Goal: Answer question/provide support: Share knowledge or assist other users

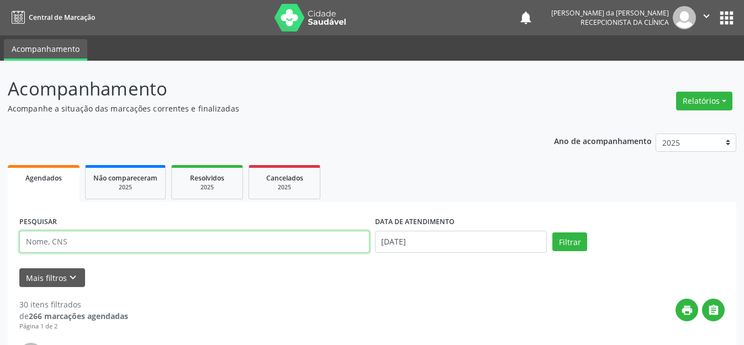
click at [45, 245] on input "text" at bounding box center [194, 242] width 350 height 22
type input "700203934797620"
click at [552, 233] on button "Filtrar" at bounding box center [569, 242] width 35 height 19
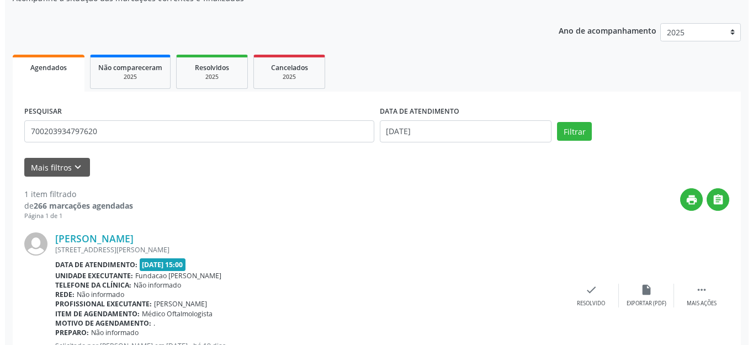
scroll to position [155, 0]
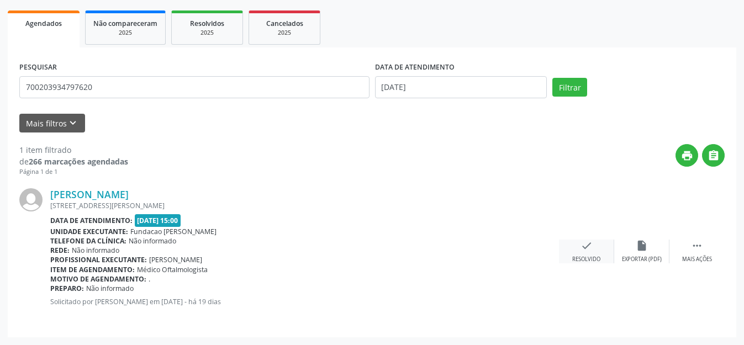
click at [591, 243] on icon "check" at bounding box center [587, 246] width 12 height 12
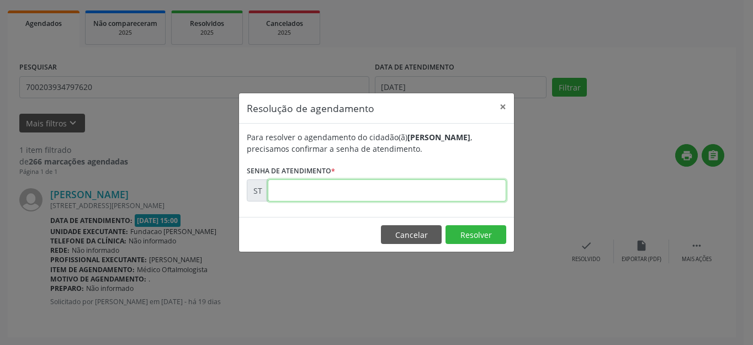
click at [353, 189] on input "text" at bounding box center [387, 191] width 239 height 22
type input "00015318"
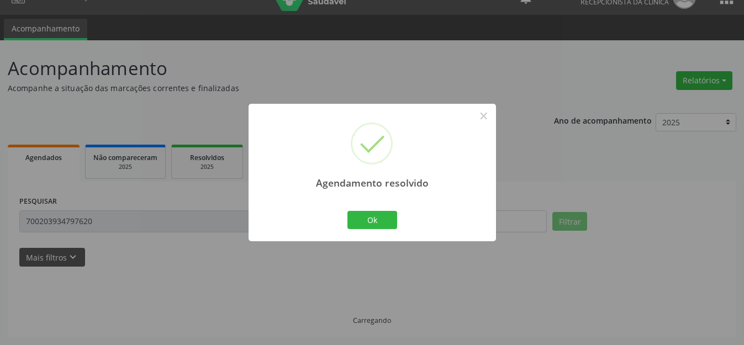
scroll to position [32, 0]
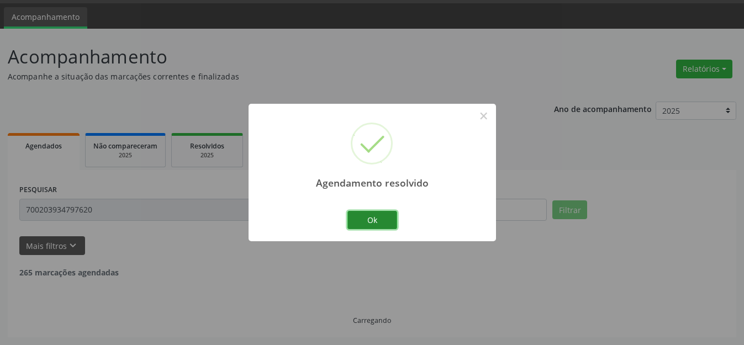
click at [373, 214] on button "Ok" at bounding box center [372, 220] width 50 height 19
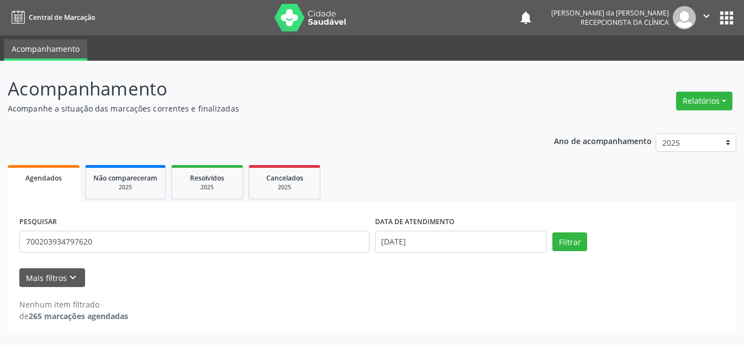
scroll to position [0, 0]
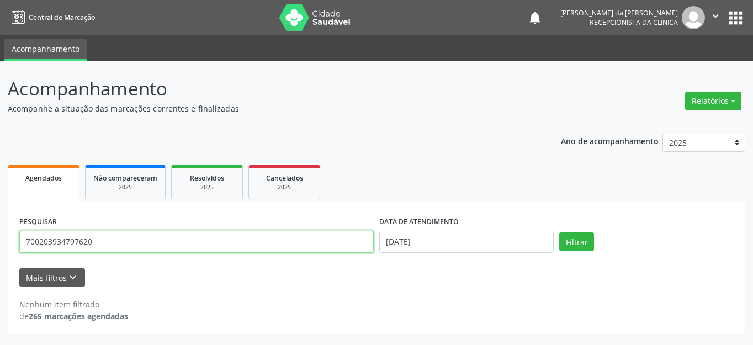
click at [188, 234] on input "700203934797620" at bounding box center [196, 242] width 355 height 22
click at [187, 237] on input "700203934797620" at bounding box center [196, 242] width 355 height 22
click at [560, 233] on button "Filtrar" at bounding box center [577, 242] width 35 height 19
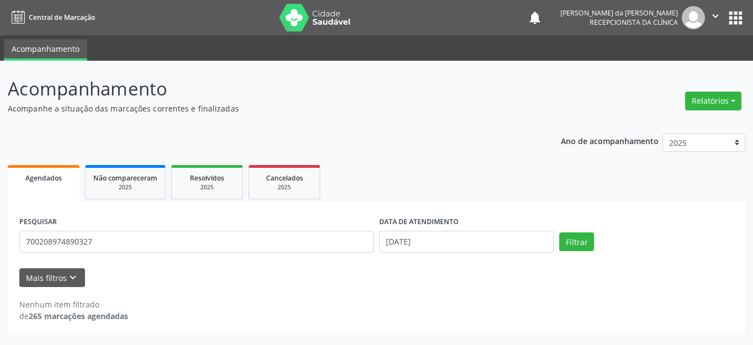
click at [509, 294] on div "Nenhum item filtrado de 265 marcações agendadas" at bounding box center [376, 304] width 715 height 35
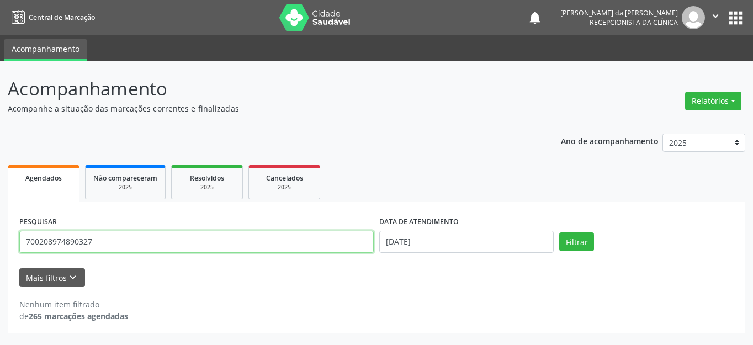
click at [185, 238] on input "700208974890327" at bounding box center [196, 242] width 355 height 22
click at [560, 233] on button "Filtrar" at bounding box center [577, 242] width 35 height 19
click at [56, 243] on input "700208974890327" at bounding box center [196, 242] width 355 height 22
click at [71, 243] on input "700208974890327" at bounding box center [196, 242] width 355 height 22
type input "700208974840327"
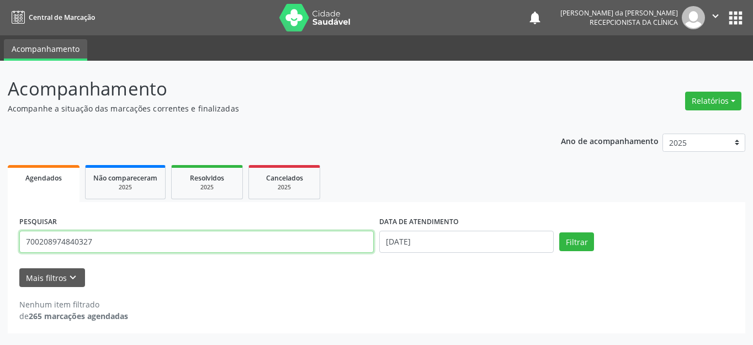
click at [560, 233] on button "Filtrar" at bounding box center [577, 242] width 35 height 19
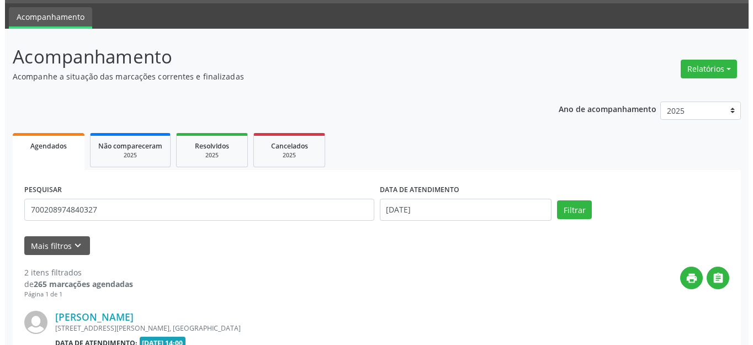
scroll to position [253, 0]
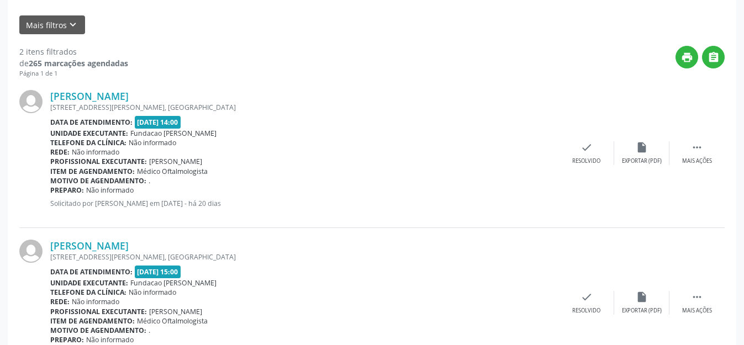
click at [594, 140] on div "[PERSON_NAME] [STREET_ADDRESS] Data de atendimento: [DATE] 14:00 Unidade execut…" at bounding box center [371, 153] width 705 height 150
click at [585, 156] on div "check Resolvido" at bounding box center [586, 153] width 55 height 24
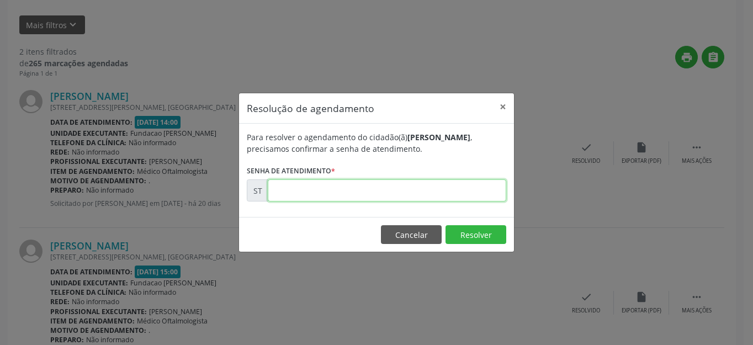
click at [357, 189] on input "text" at bounding box center [387, 191] width 239 height 22
type input "00015097"
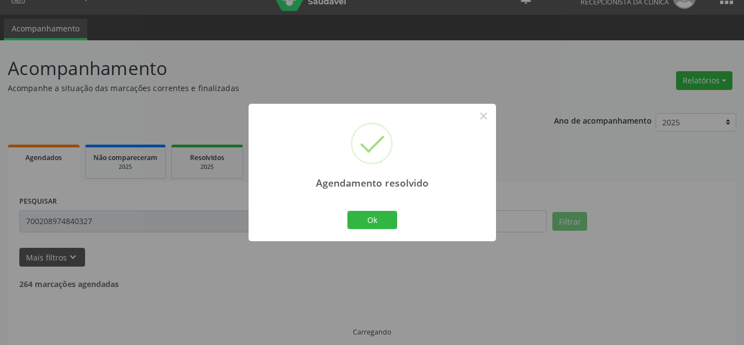
scroll to position [32, 0]
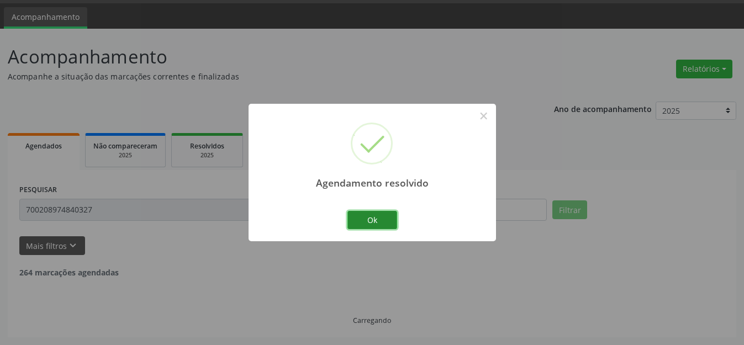
click at [380, 220] on button "Ok" at bounding box center [372, 220] width 50 height 19
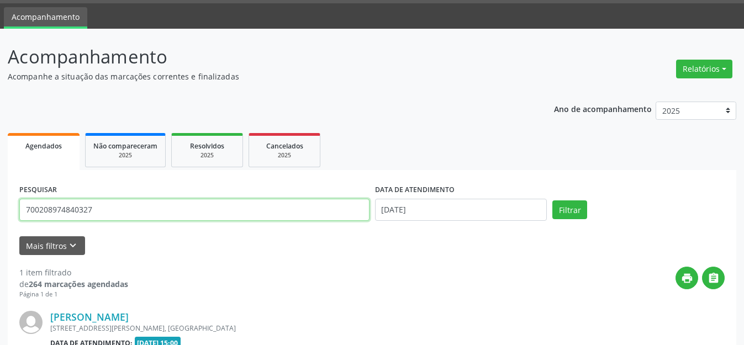
click at [278, 215] on input "700208974840327" at bounding box center [194, 210] width 350 height 22
type input "702506391289235"
click at [552, 201] on button "Filtrar" at bounding box center [569, 210] width 35 height 19
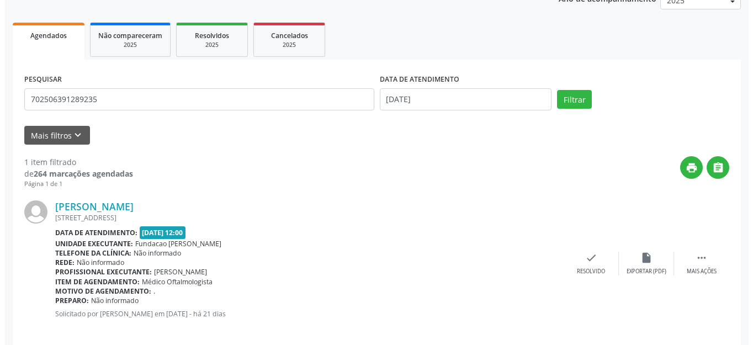
scroll to position [155, 0]
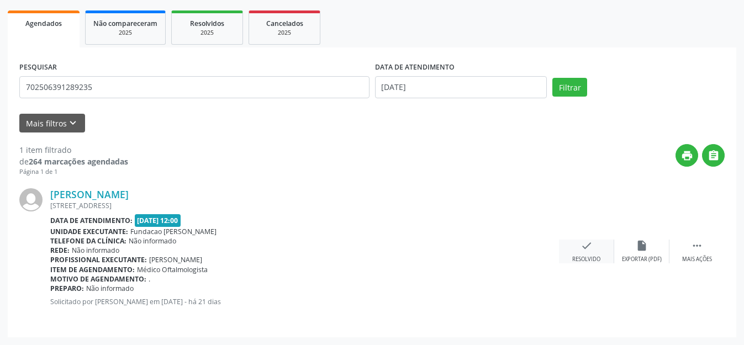
click at [582, 246] on icon "check" at bounding box center [587, 246] width 12 height 12
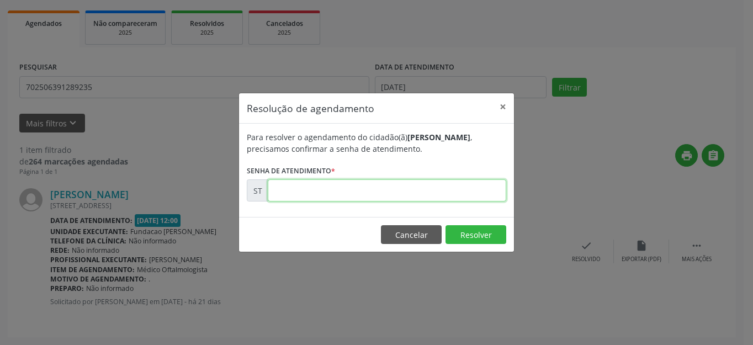
click at [330, 197] on input "text" at bounding box center [387, 191] width 239 height 22
type input "00014879"
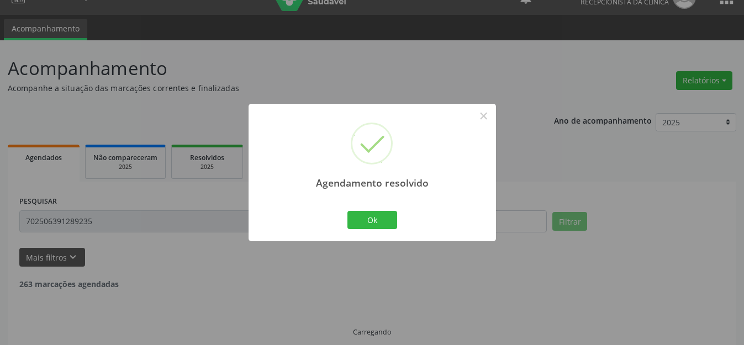
scroll to position [0, 0]
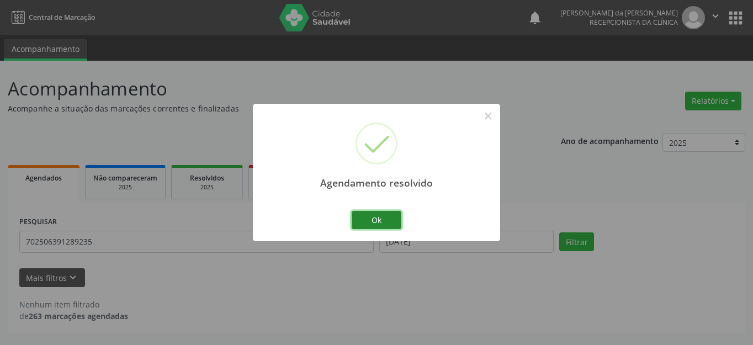
click at [383, 226] on button "Ok" at bounding box center [377, 220] width 50 height 19
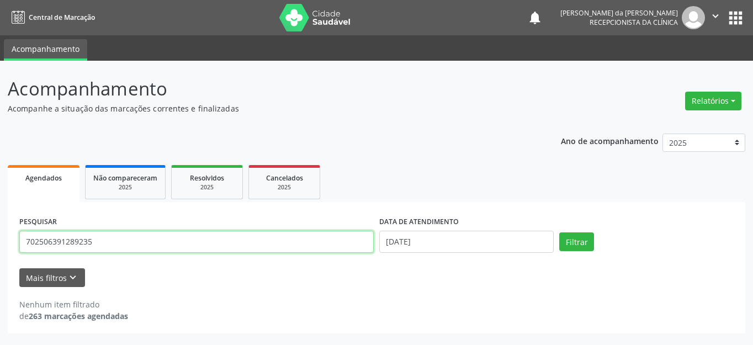
click at [135, 251] on input "702506391289235" at bounding box center [196, 242] width 355 height 22
click at [560, 233] on button "Filtrar" at bounding box center [577, 242] width 35 height 19
click at [44, 245] on input "14809" at bounding box center [196, 242] width 355 height 22
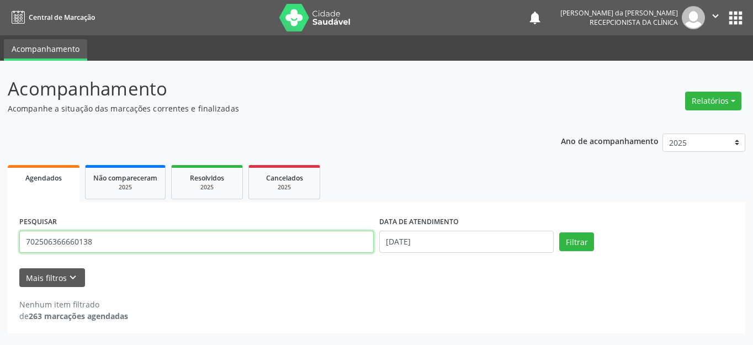
type input "702506366660138"
click at [560, 233] on button "Filtrar" at bounding box center [577, 242] width 35 height 19
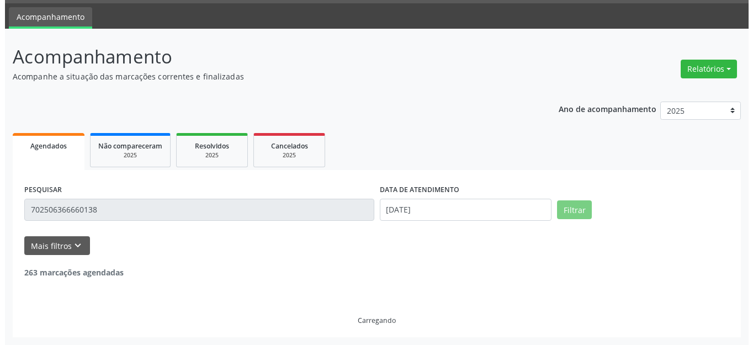
scroll to position [155, 0]
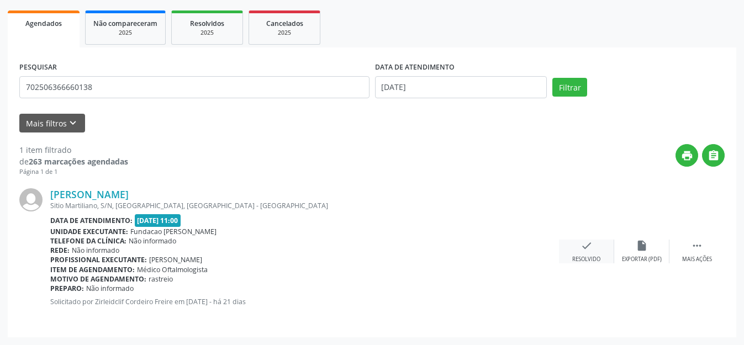
click at [578, 253] on div "check Resolvido" at bounding box center [586, 252] width 55 height 24
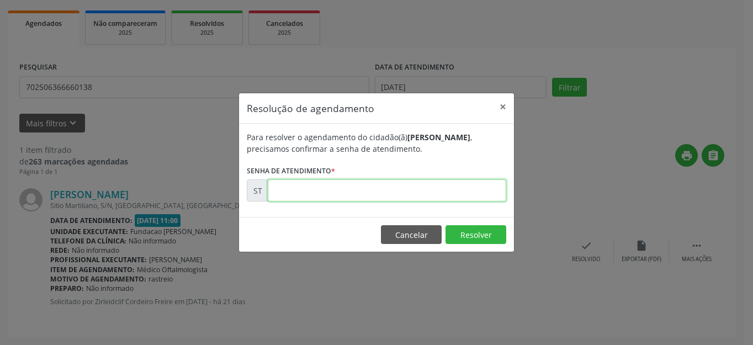
click at [473, 191] on input "text" at bounding box center [387, 191] width 239 height 22
type input "00014809"
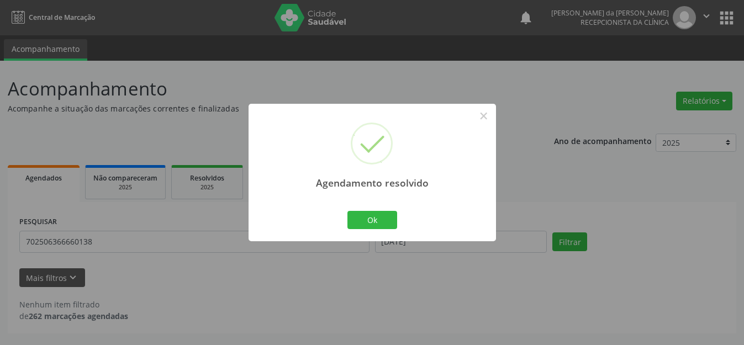
scroll to position [0, 0]
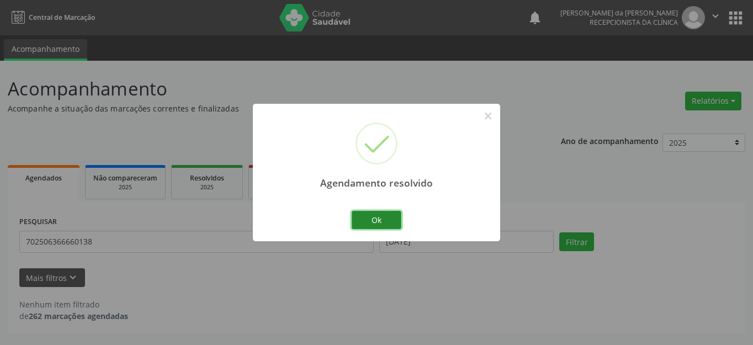
click at [370, 220] on button "Ok" at bounding box center [377, 220] width 50 height 19
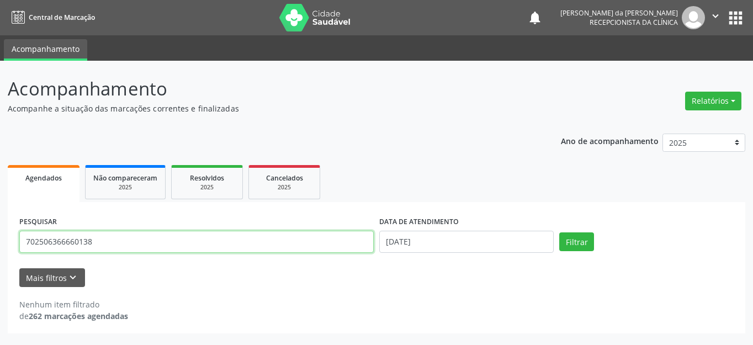
click at [71, 243] on input "702506366660138" at bounding box center [196, 242] width 355 height 22
type input "705105471688370"
click at [560, 233] on button "Filtrar" at bounding box center [577, 242] width 35 height 19
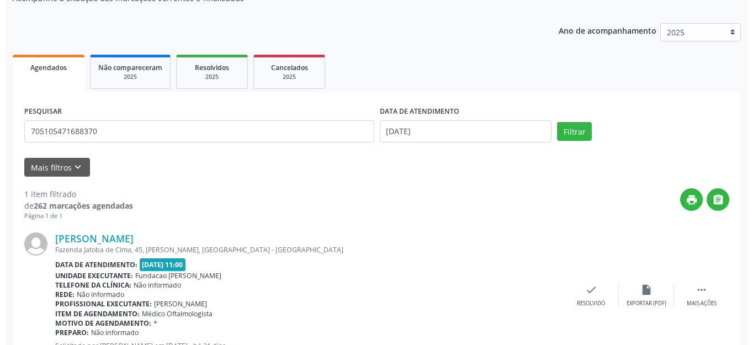
scroll to position [155, 0]
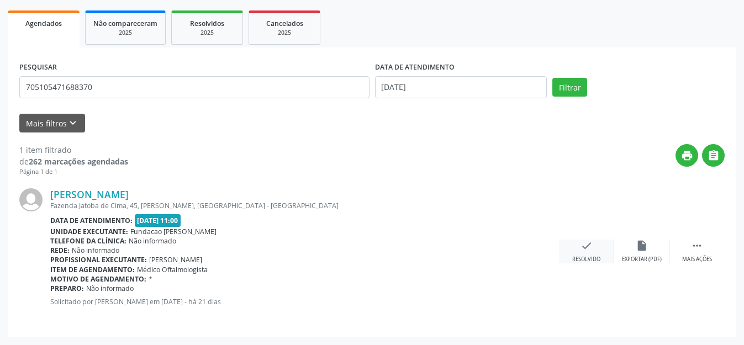
click at [586, 247] on icon "check" at bounding box center [587, 246] width 12 height 12
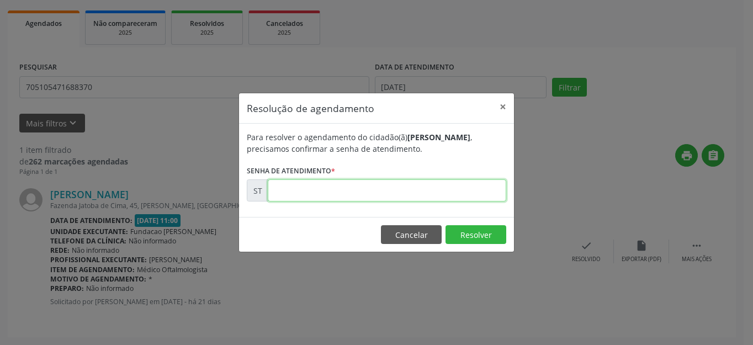
click at [326, 196] on input "text" at bounding box center [387, 191] width 239 height 22
type input "00014841"
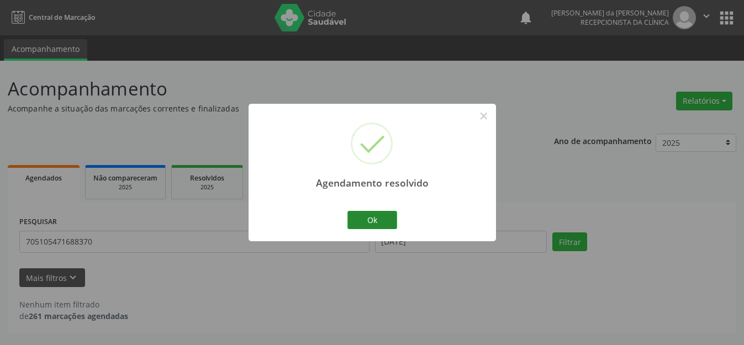
scroll to position [0, 0]
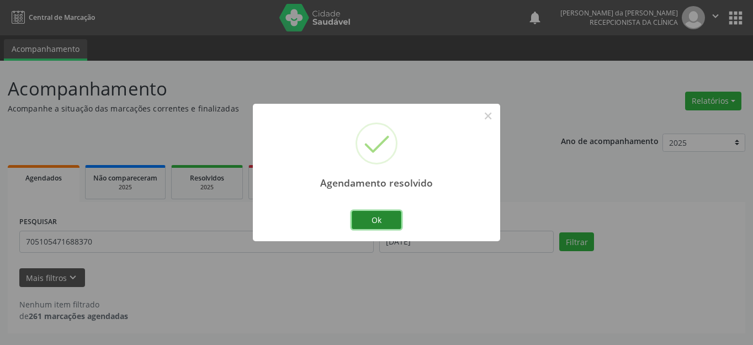
click at [384, 219] on button "Ok" at bounding box center [377, 220] width 50 height 19
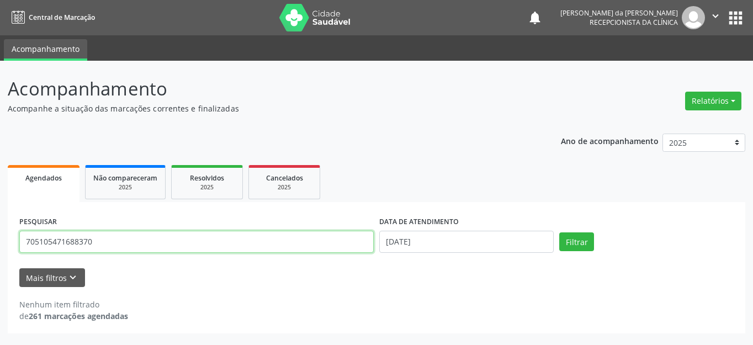
click at [75, 245] on input "705105471688370" at bounding box center [196, 242] width 355 height 22
type input "898000165297540"
click at [560, 233] on button "Filtrar" at bounding box center [577, 242] width 35 height 19
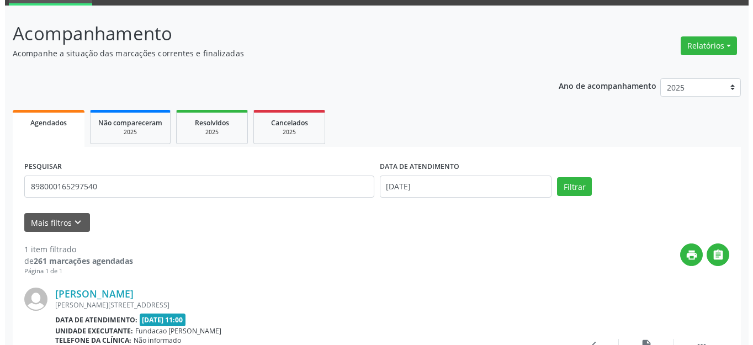
scroll to position [155, 0]
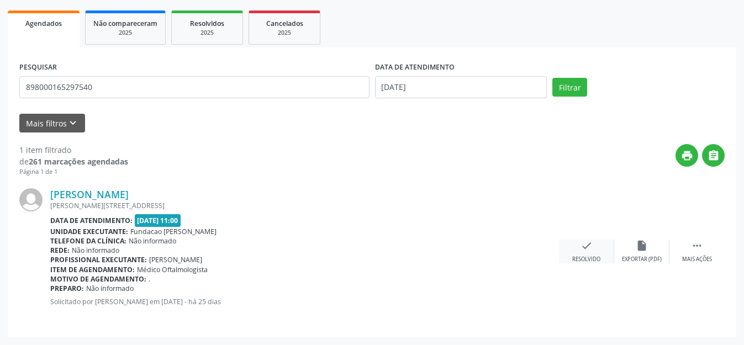
click at [578, 249] on div "check Resolvido" at bounding box center [586, 252] width 55 height 24
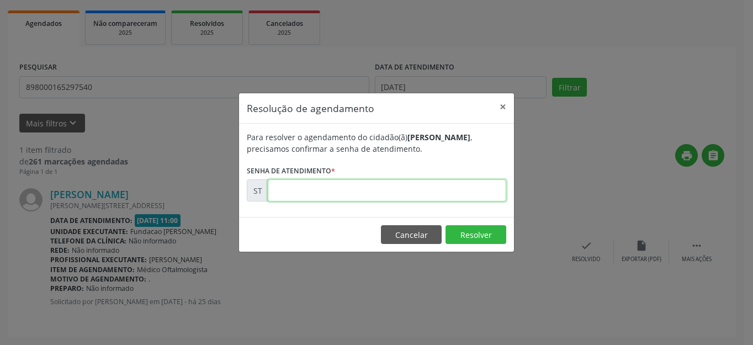
click at [330, 197] on input "text" at bounding box center [387, 191] width 239 height 22
type input "00014340"
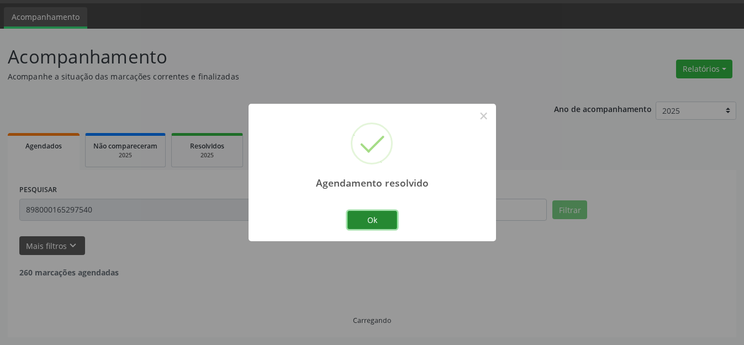
scroll to position [0, 0]
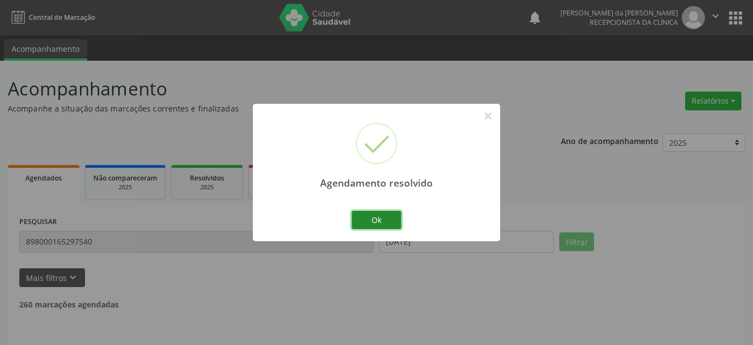
click at [371, 220] on button "Ok" at bounding box center [377, 220] width 50 height 19
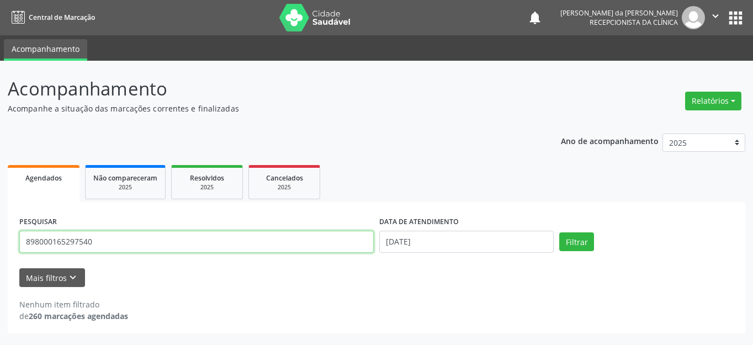
click at [83, 238] on input "898000165297540" at bounding box center [196, 242] width 355 height 22
click at [560, 233] on button "Filtrar" at bounding box center [577, 242] width 35 height 19
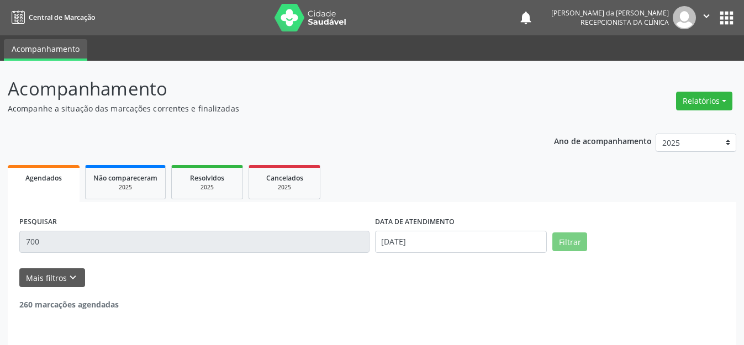
click at [83, 238] on input "700" at bounding box center [194, 242] width 350 height 22
click at [44, 246] on input "700" at bounding box center [194, 242] width 350 height 22
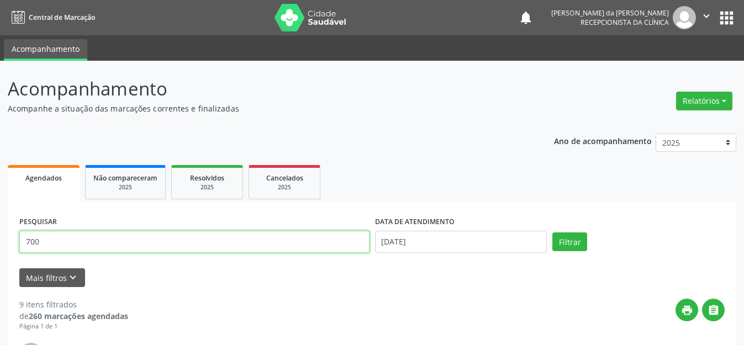
click at [75, 246] on input "700" at bounding box center [194, 242] width 350 height 22
type input "700307951949231"
click at [552, 233] on button "Filtrar" at bounding box center [569, 242] width 35 height 19
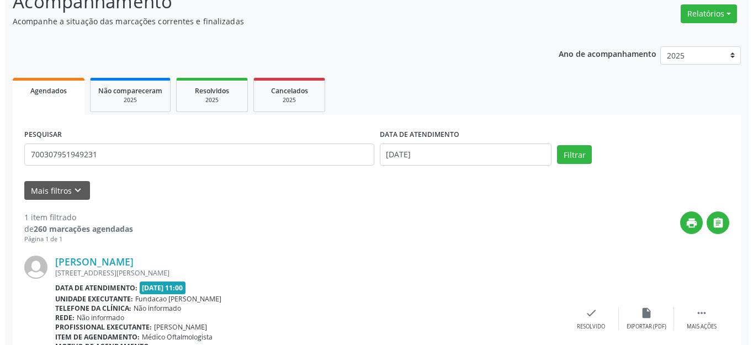
scroll to position [155, 0]
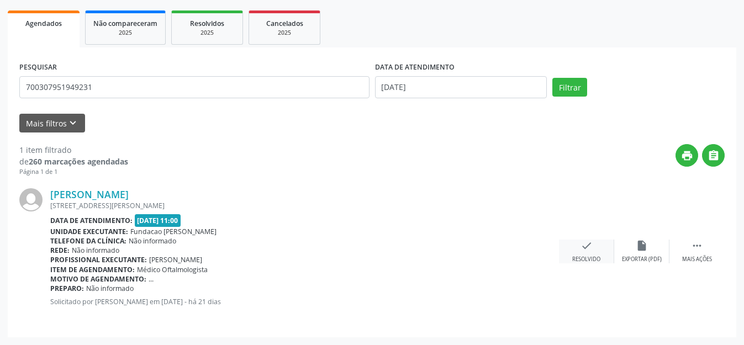
click at [584, 250] on icon "check" at bounding box center [587, 246] width 12 height 12
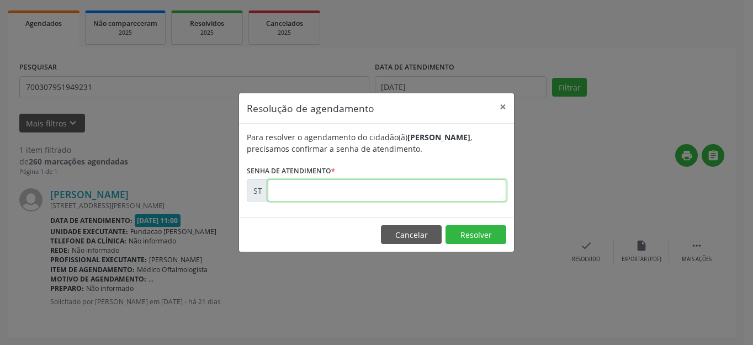
click at [382, 192] on input "text" at bounding box center [387, 191] width 239 height 22
type input "00014855"
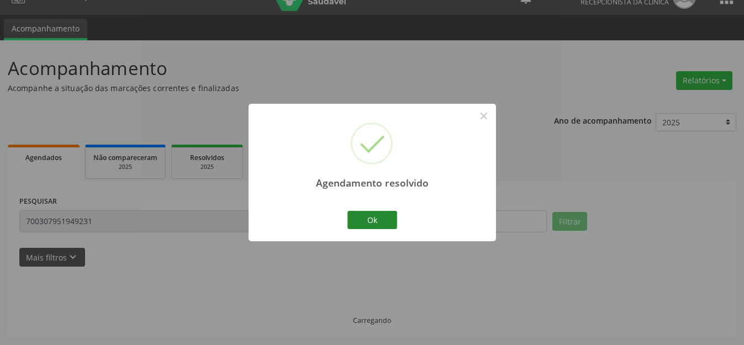
scroll to position [0, 0]
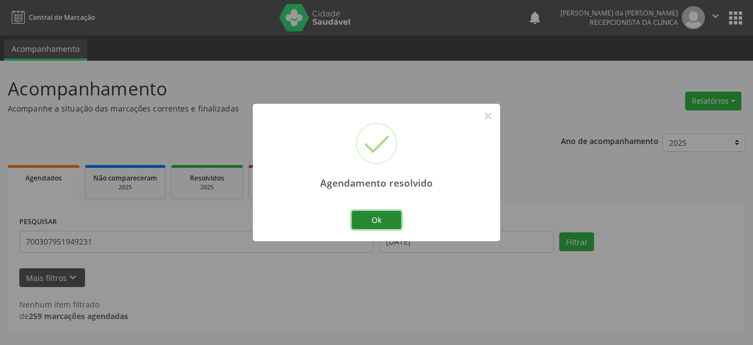
click at [376, 221] on button "Ok" at bounding box center [377, 220] width 50 height 19
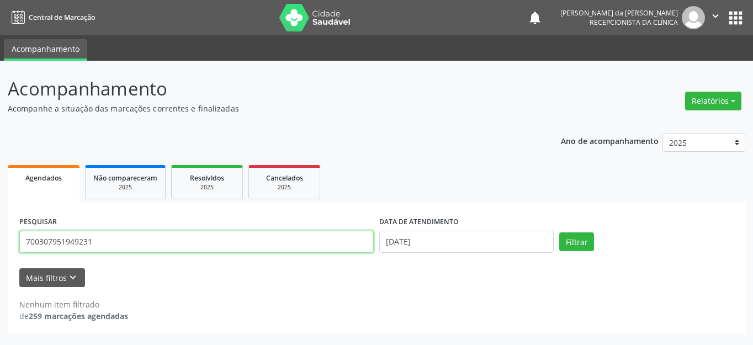
click at [51, 241] on input "700307951949231" at bounding box center [196, 242] width 355 height 22
type input "700008263621008"
click at [560, 233] on button "Filtrar" at bounding box center [577, 242] width 35 height 19
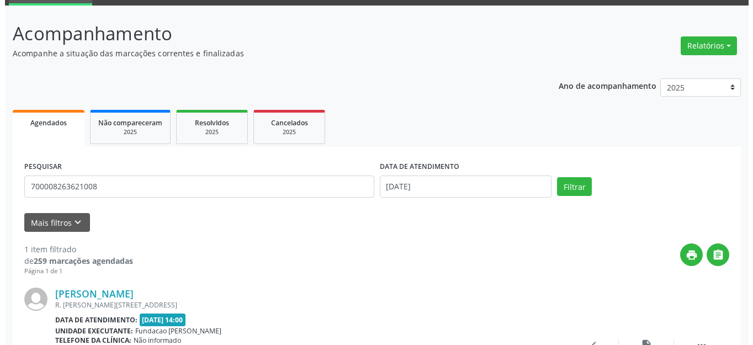
scroll to position [155, 0]
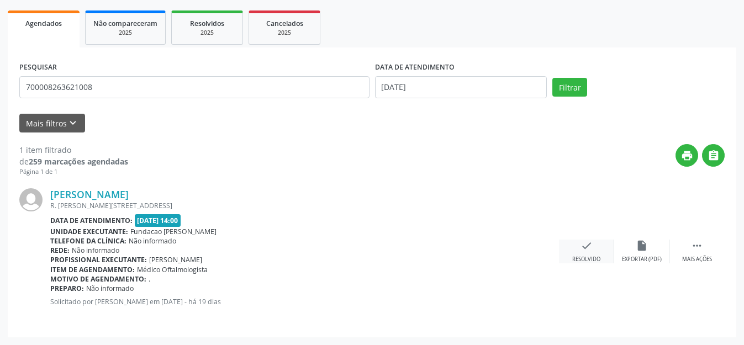
click at [588, 250] on icon "check" at bounding box center [587, 246] width 12 height 12
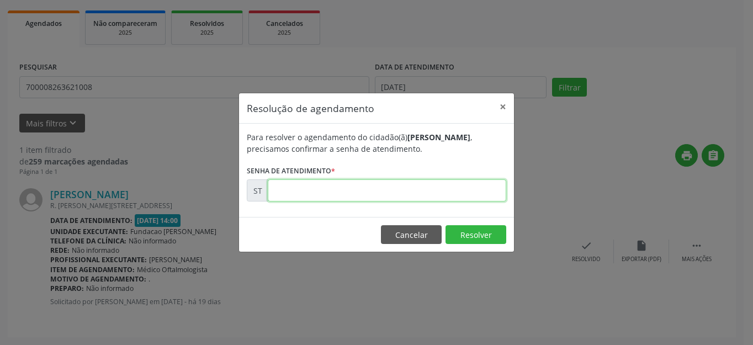
click at [367, 193] on input "text" at bounding box center [387, 191] width 239 height 22
type input "00015217"
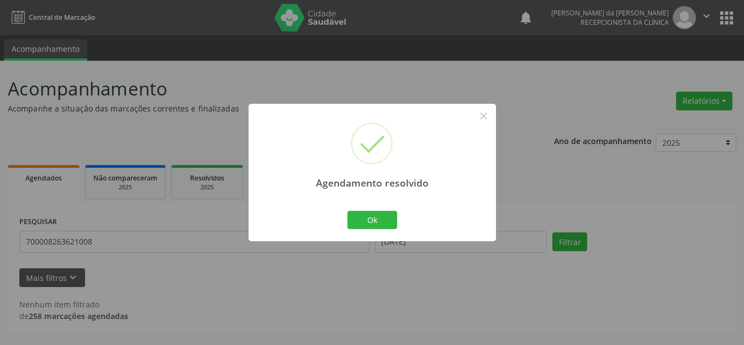
scroll to position [0, 0]
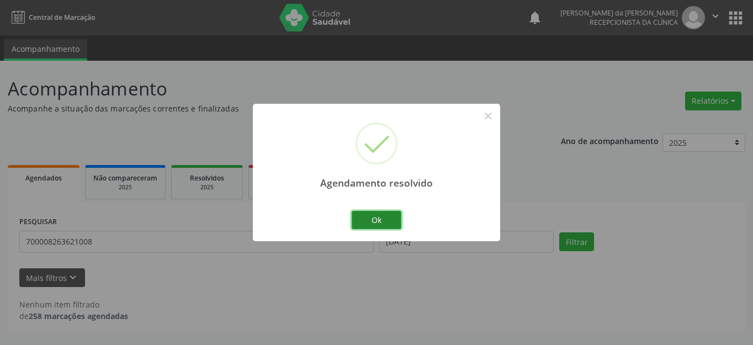
click at [381, 213] on button "Ok" at bounding box center [377, 220] width 50 height 19
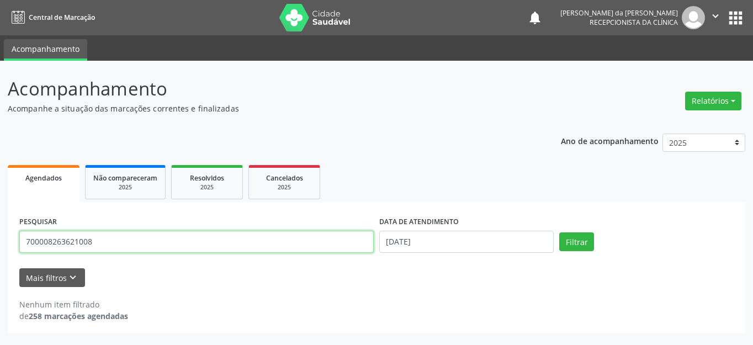
click at [77, 244] on input "700008263621008" at bounding box center [196, 242] width 355 height 22
click at [560, 233] on button "Filtrar" at bounding box center [577, 242] width 35 height 19
click at [164, 243] on input "700008263621008" at bounding box center [196, 242] width 355 height 22
click at [560, 233] on button "Filtrar" at bounding box center [577, 242] width 35 height 19
click at [64, 241] on input "700008263621008" at bounding box center [196, 242] width 355 height 22
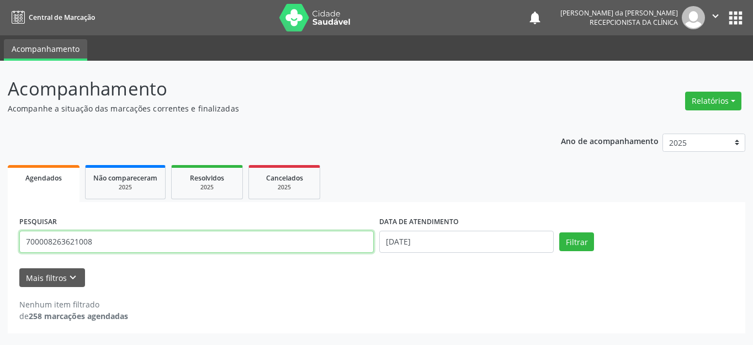
click at [64, 241] on input "700008263621008" at bounding box center [196, 242] width 355 height 22
type input "[CREDIT_CARD_NUMBER]"
click at [560, 233] on button "Filtrar" at bounding box center [577, 242] width 35 height 19
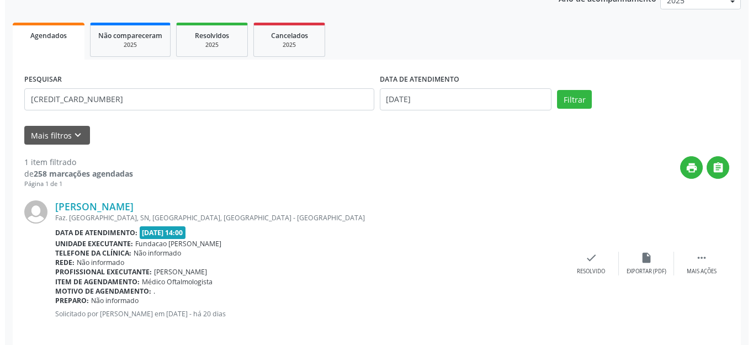
scroll to position [155, 0]
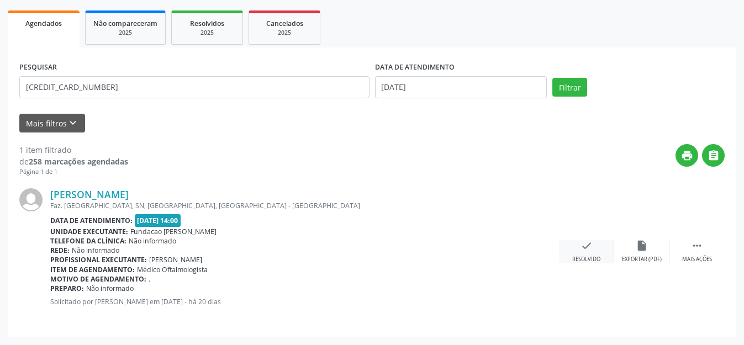
click at [587, 250] on icon "check" at bounding box center [587, 246] width 12 height 12
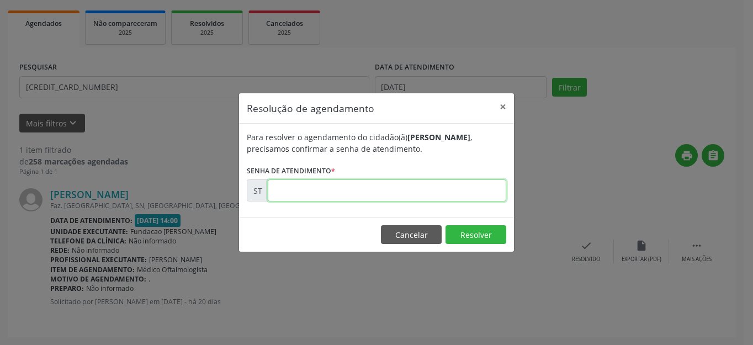
click at [300, 191] on input "text" at bounding box center [387, 191] width 239 height 22
type input "00015144"
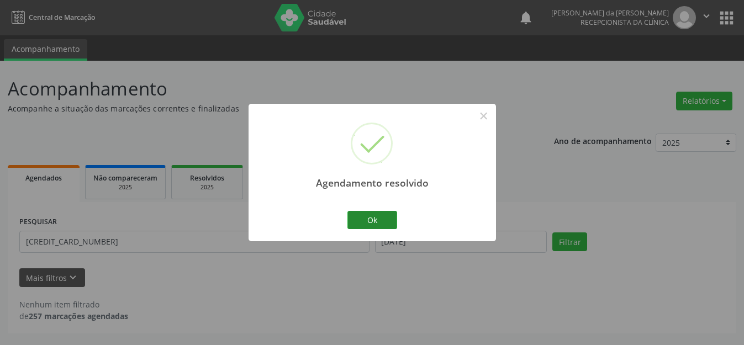
scroll to position [0, 0]
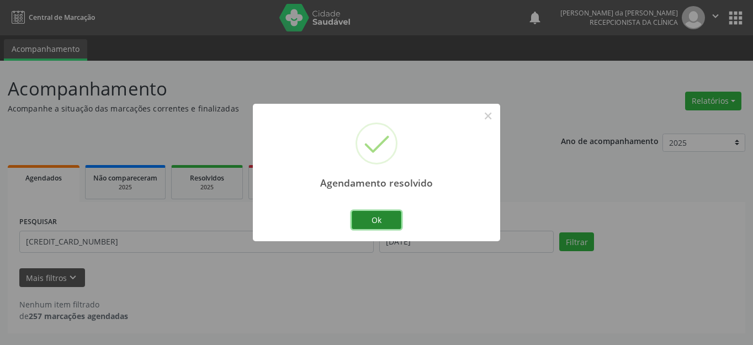
click at [377, 219] on button "Ok" at bounding box center [377, 220] width 50 height 19
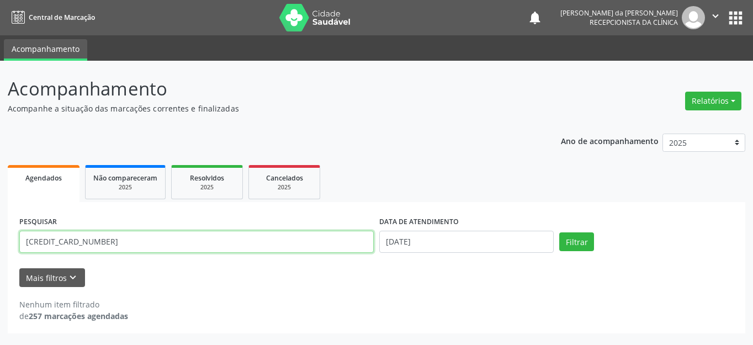
click at [196, 239] on input "[CREDIT_CARD_NUMBER]" at bounding box center [196, 242] width 355 height 22
type input "700008295983304"
click at [560, 233] on button "Filtrar" at bounding box center [577, 242] width 35 height 19
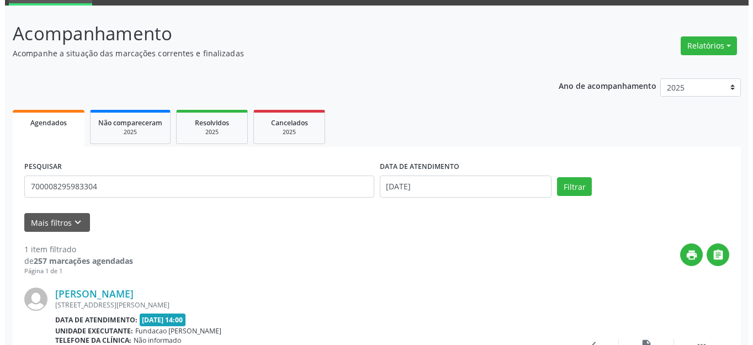
scroll to position [155, 0]
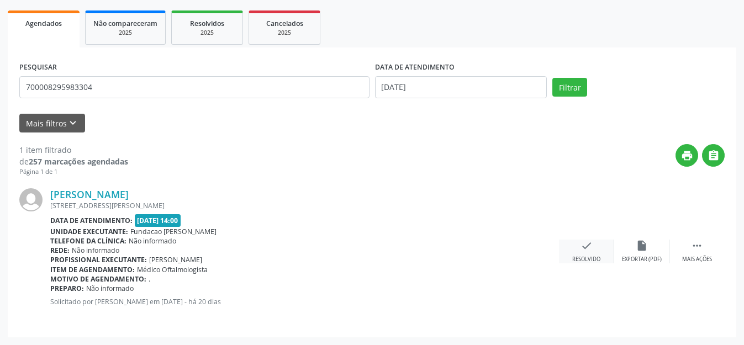
click at [583, 250] on icon "check" at bounding box center [587, 246] width 12 height 12
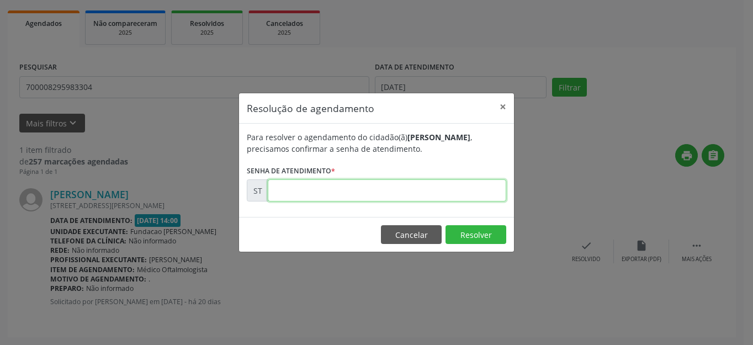
click at [351, 184] on input "text" at bounding box center [387, 191] width 239 height 22
type input "00015146"
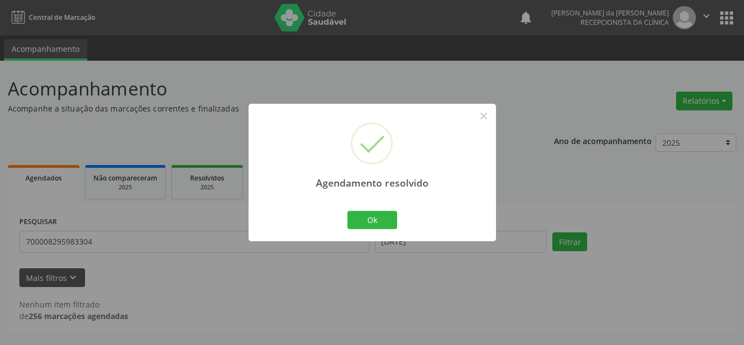
scroll to position [0, 0]
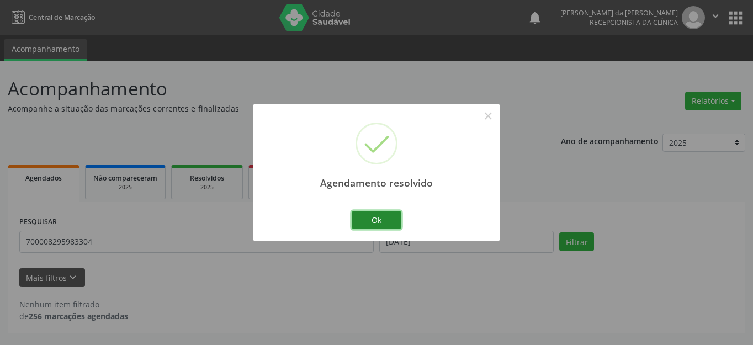
click at [383, 223] on button "Ok" at bounding box center [377, 220] width 50 height 19
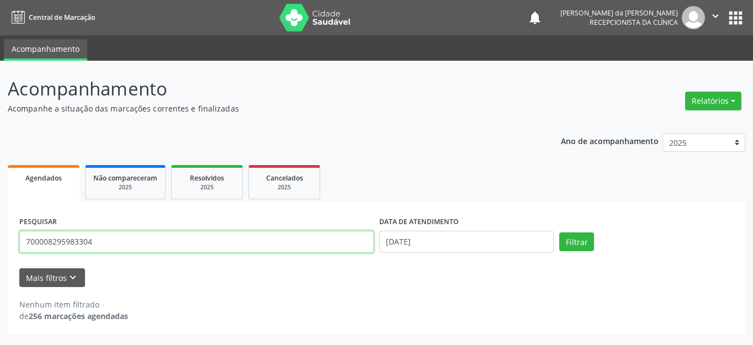
click at [66, 245] on input "700008295983304" at bounding box center [196, 242] width 355 height 22
type input "700805966120584"
click at [560, 233] on button "Filtrar" at bounding box center [577, 242] width 35 height 19
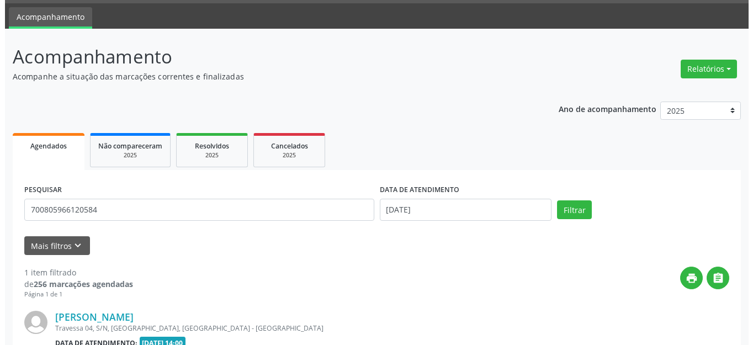
scroll to position [155, 0]
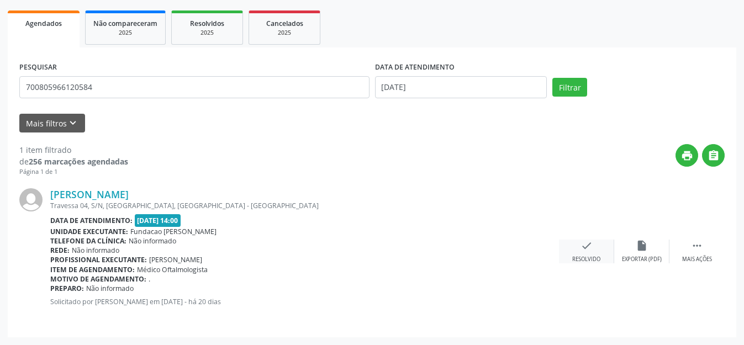
click at [589, 245] on icon "check" at bounding box center [587, 246] width 12 height 12
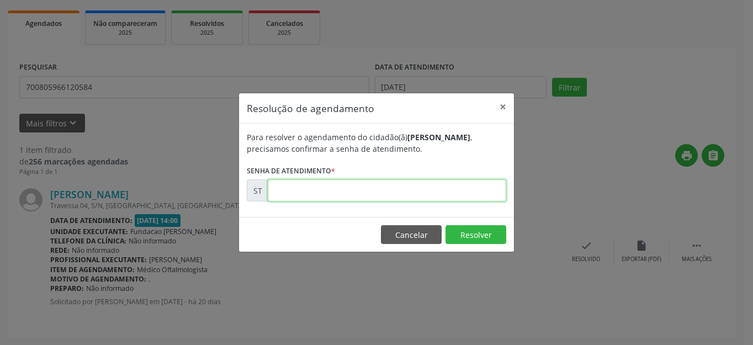
click at [329, 191] on input "text" at bounding box center [387, 191] width 239 height 22
type input "00015070"
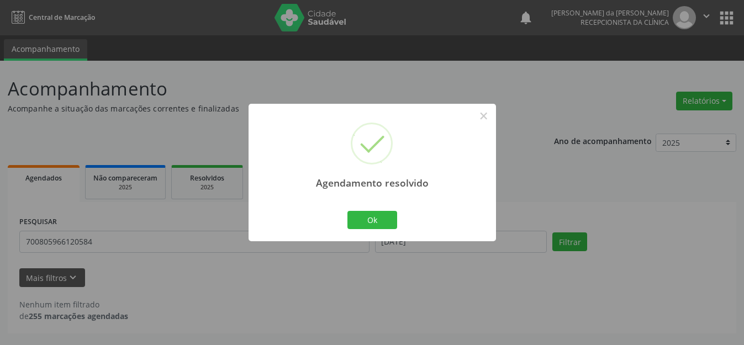
scroll to position [0, 0]
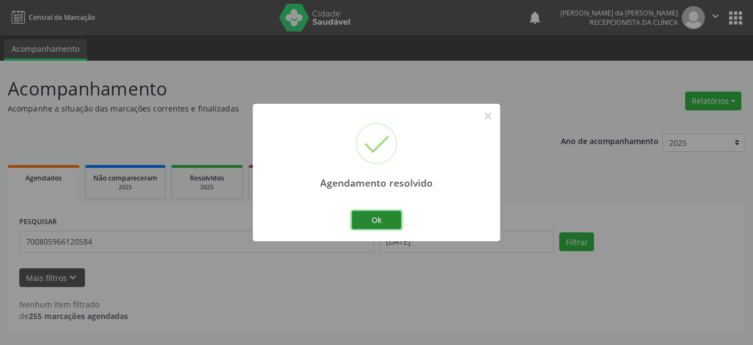
click at [387, 222] on button "Ok" at bounding box center [377, 220] width 50 height 19
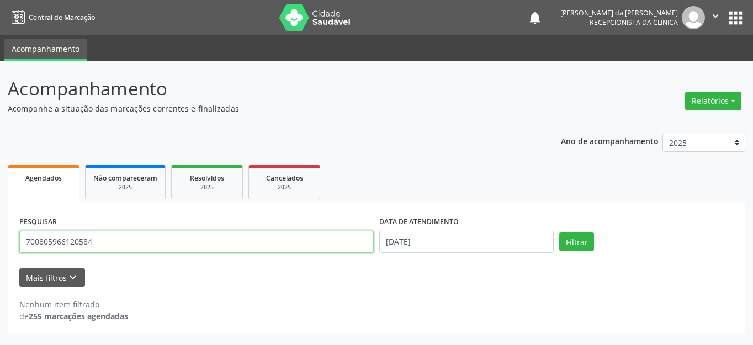
click at [61, 242] on input "700805966120584" at bounding box center [196, 242] width 355 height 22
type input "708002820379222"
click at [560, 233] on button "Filtrar" at bounding box center [577, 242] width 35 height 19
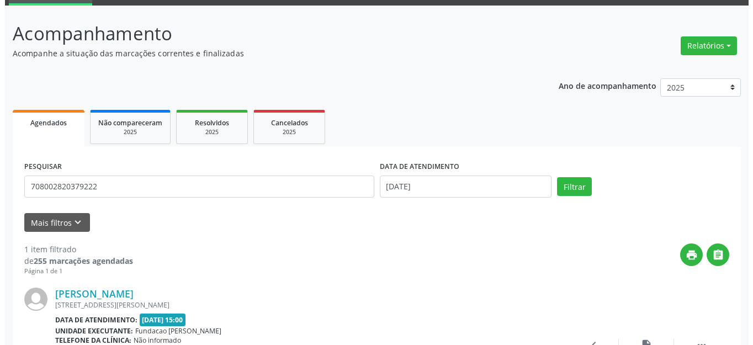
scroll to position [155, 0]
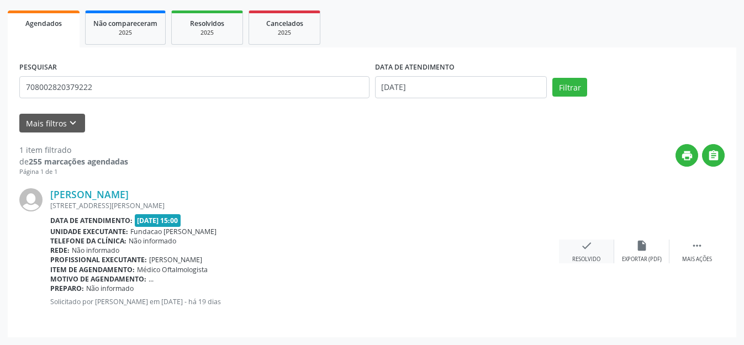
click at [587, 257] on div "Resolvido" at bounding box center [586, 260] width 28 height 8
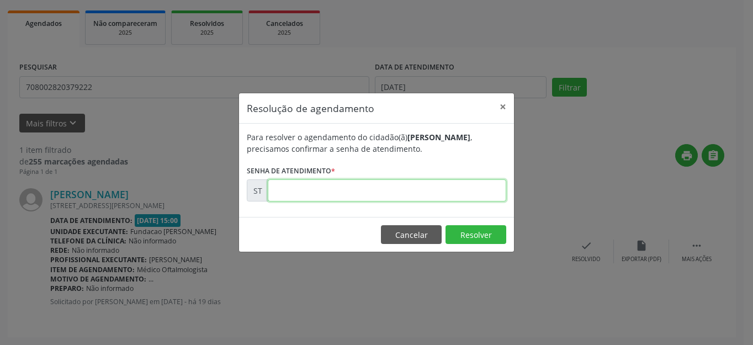
click at [346, 183] on input "text" at bounding box center [387, 191] width 239 height 22
type input "00015289"
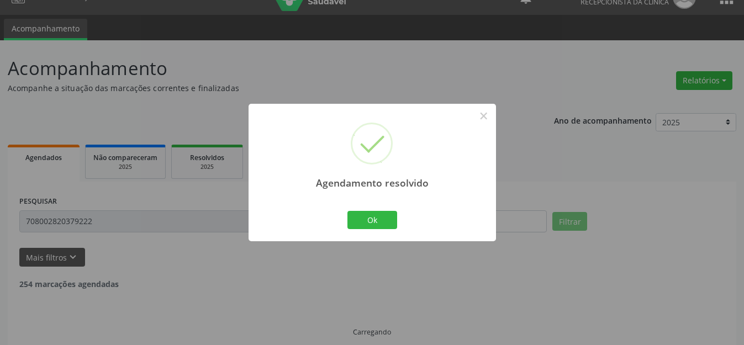
scroll to position [0, 0]
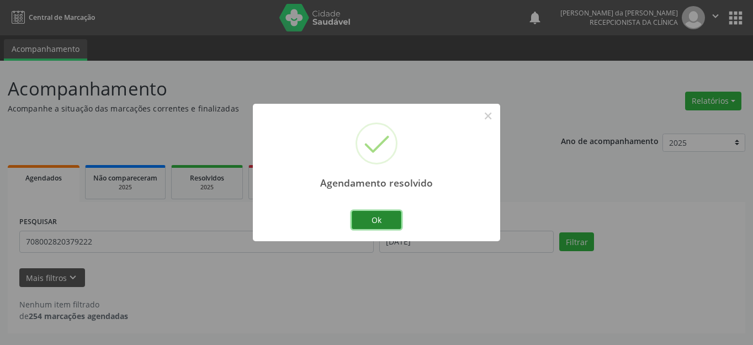
click at [382, 219] on button "Ok" at bounding box center [377, 220] width 50 height 19
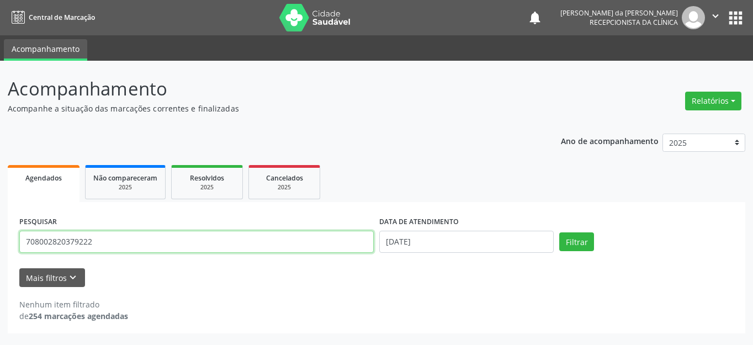
click at [67, 247] on input "708002820379222" at bounding box center [196, 242] width 355 height 22
type input "708901743961210"
click at [560, 233] on button "Filtrar" at bounding box center [577, 242] width 35 height 19
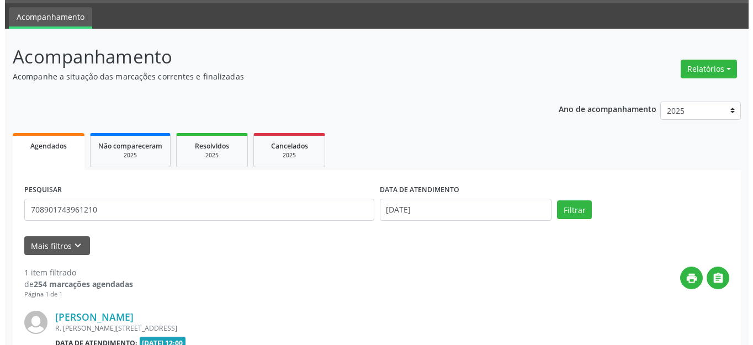
scroll to position [155, 0]
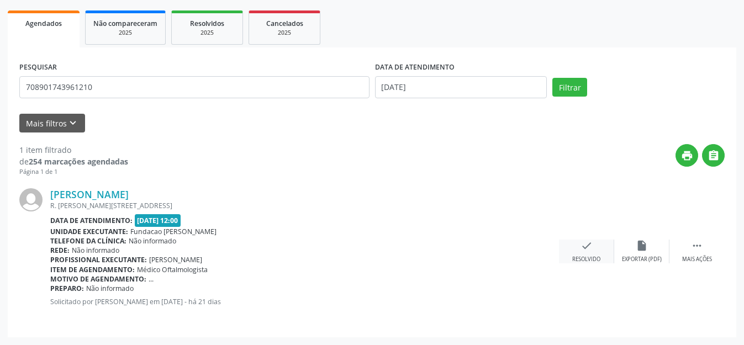
click at [589, 252] on div "check Resolvido" at bounding box center [586, 252] width 55 height 24
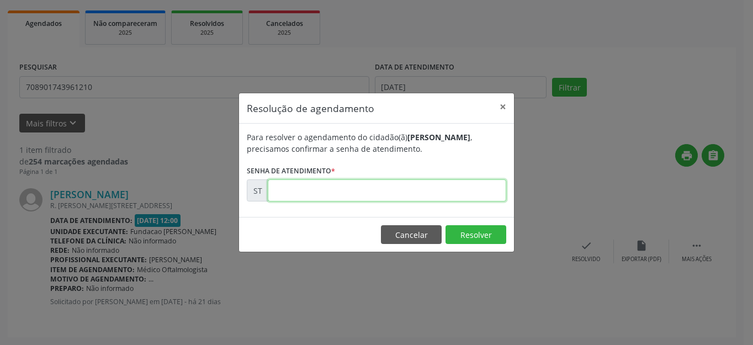
click at [366, 192] on input "text" at bounding box center [387, 191] width 239 height 22
type input "00014861"
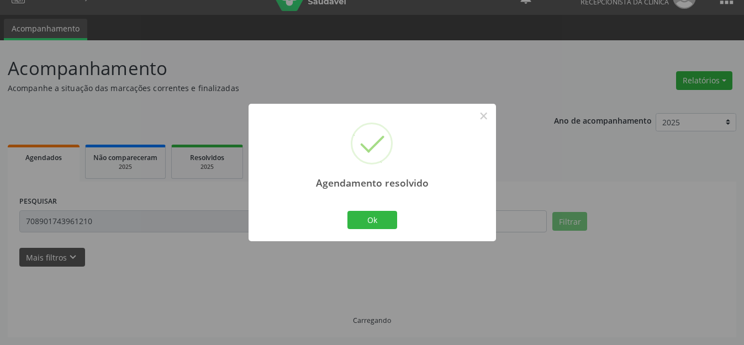
scroll to position [0, 0]
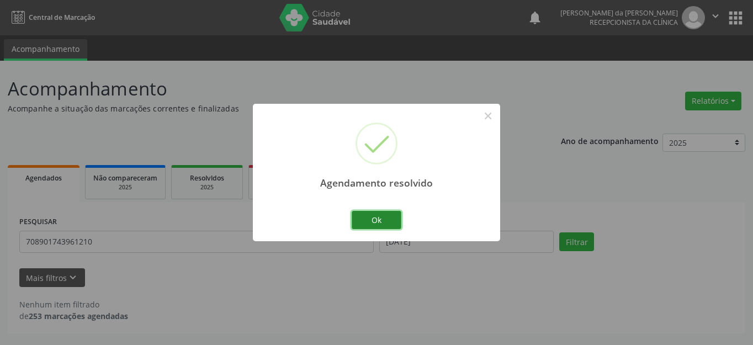
click at [375, 214] on button "Ok" at bounding box center [377, 220] width 50 height 19
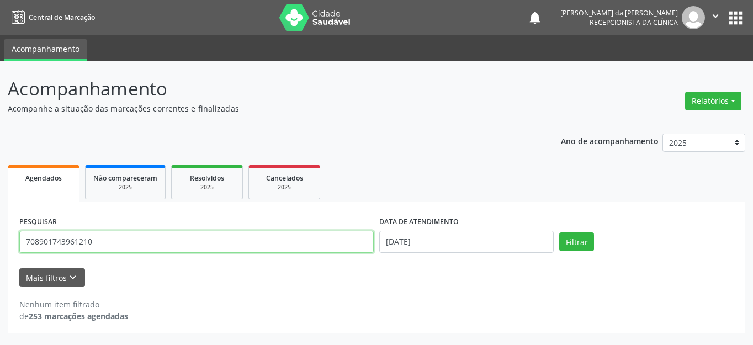
click at [64, 244] on input "708901743961210" at bounding box center [196, 242] width 355 height 22
type input "898003740923603"
click at [560, 233] on button "Filtrar" at bounding box center [577, 242] width 35 height 19
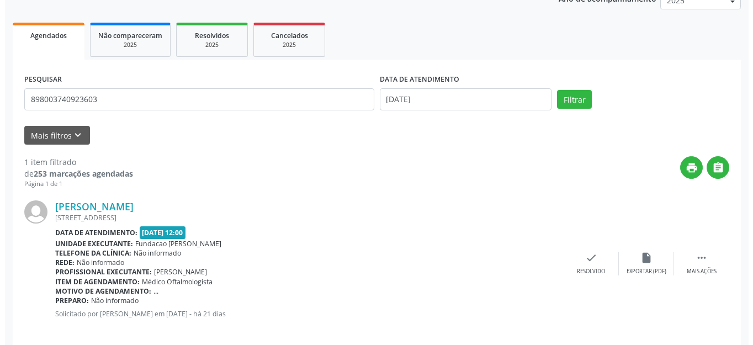
scroll to position [155, 0]
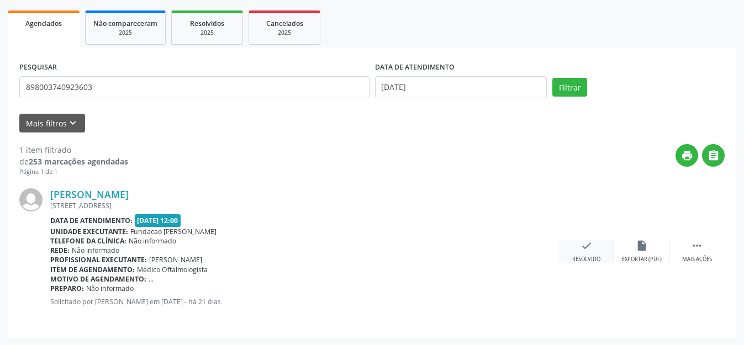
click at [590, 250] on icon "check" at bounding box center [587, 246] width 12 height 12
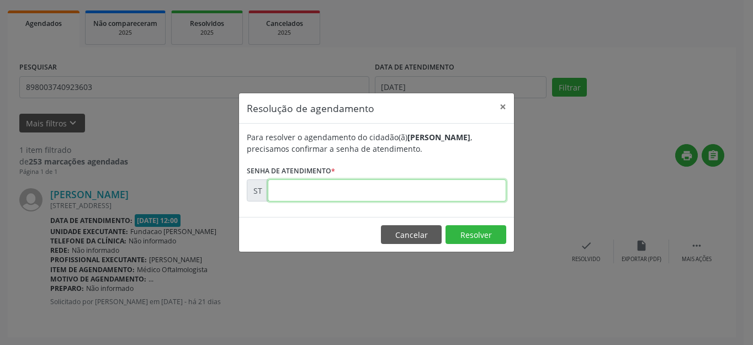
click at [360, 186] on input "text" at bounding box center [387, 191] width 239 height 22
type input "00014856"
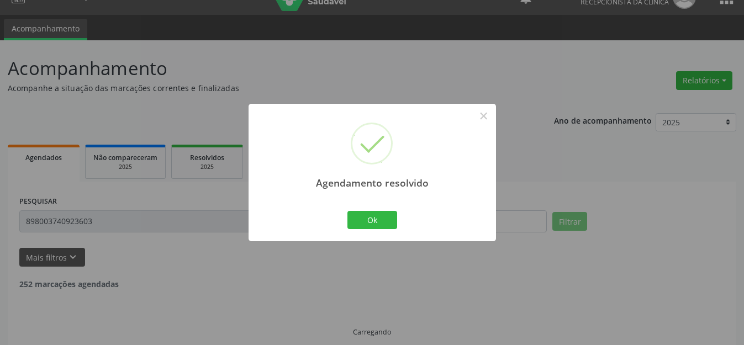
scroll to position [32, 0]
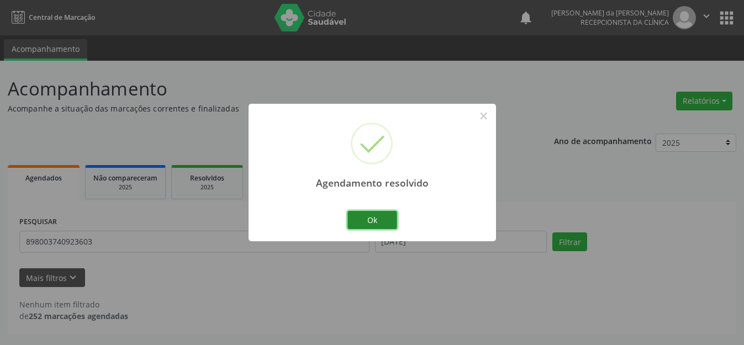
click at [380, 226] on button "Ok" at bounding box center [372, 220] width 50 height 19
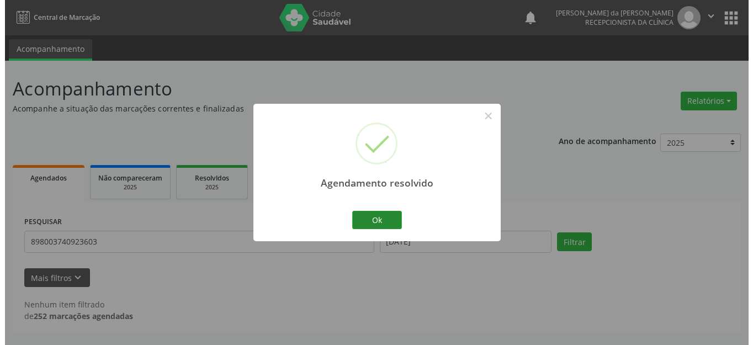
scroll to position [0, 0]
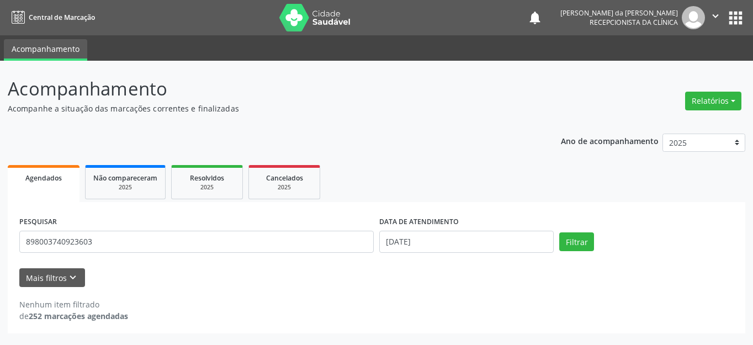
click at [708, 22] on button "" at bounding box center [715, 17] width 21 height 23
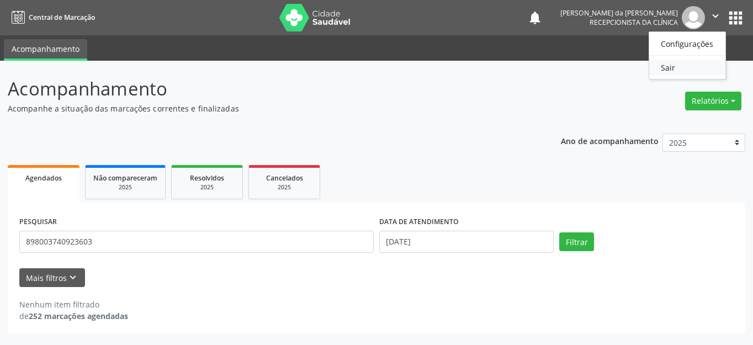
click at [662, 70] on link "Sair" at bounding box center [688, 67] width 76 height 15
